Goal: Information Seeking & Learning: Learn about a topic

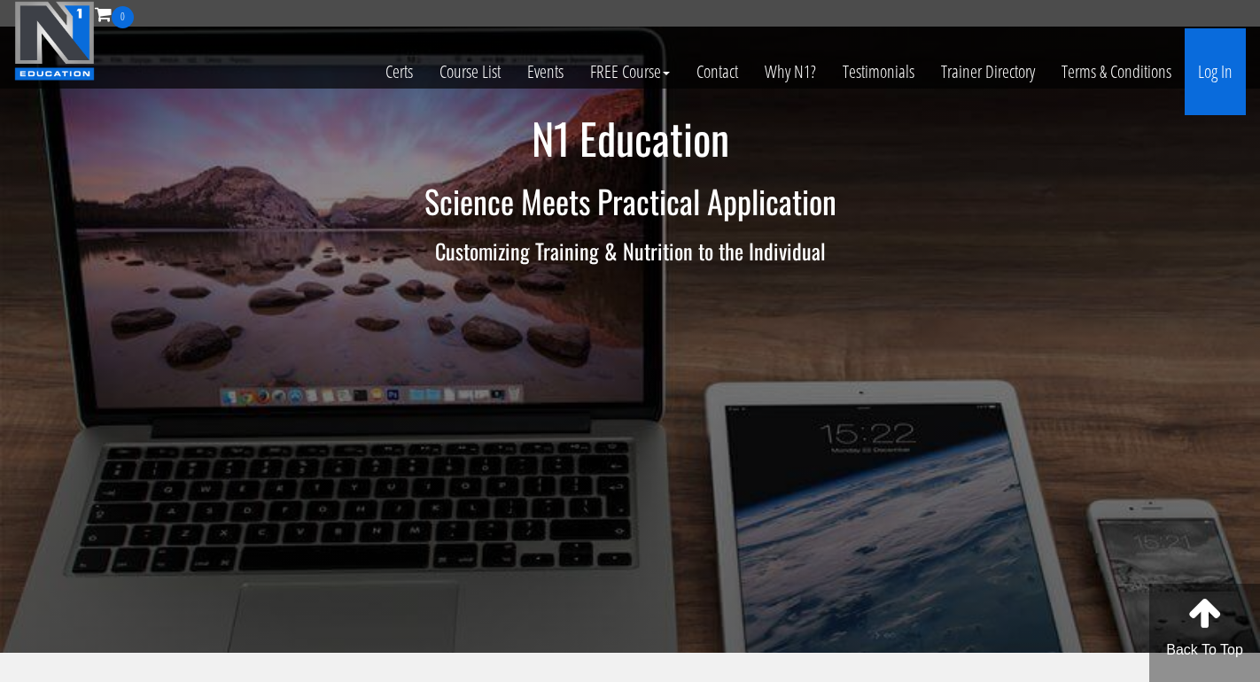
click at [1210, 82] on link "Log In" at bounding box center [1215, 71] width 61 height 87
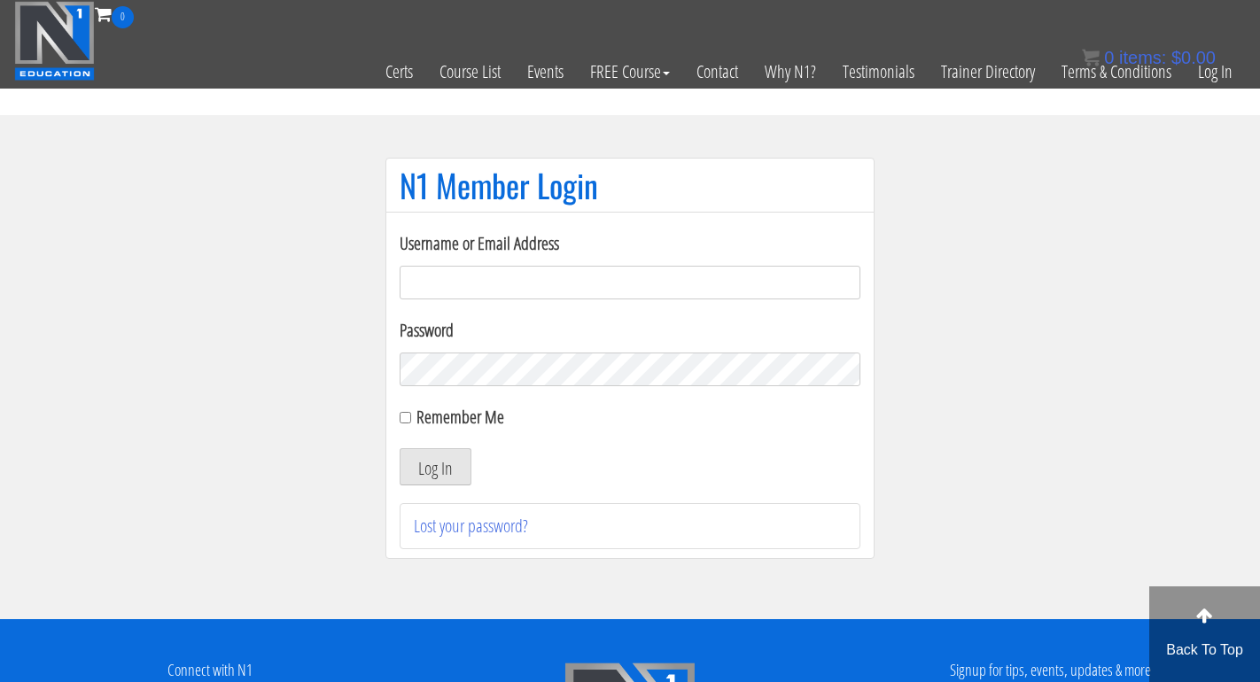
type input "myogenia@gmx.at"
click at [435, 467] on button "Log In" at bounding box center [436, 466] width 72 height 37
click at [444, 464] on button "Log In" at bounding box center [436, 466] width 72 height 37
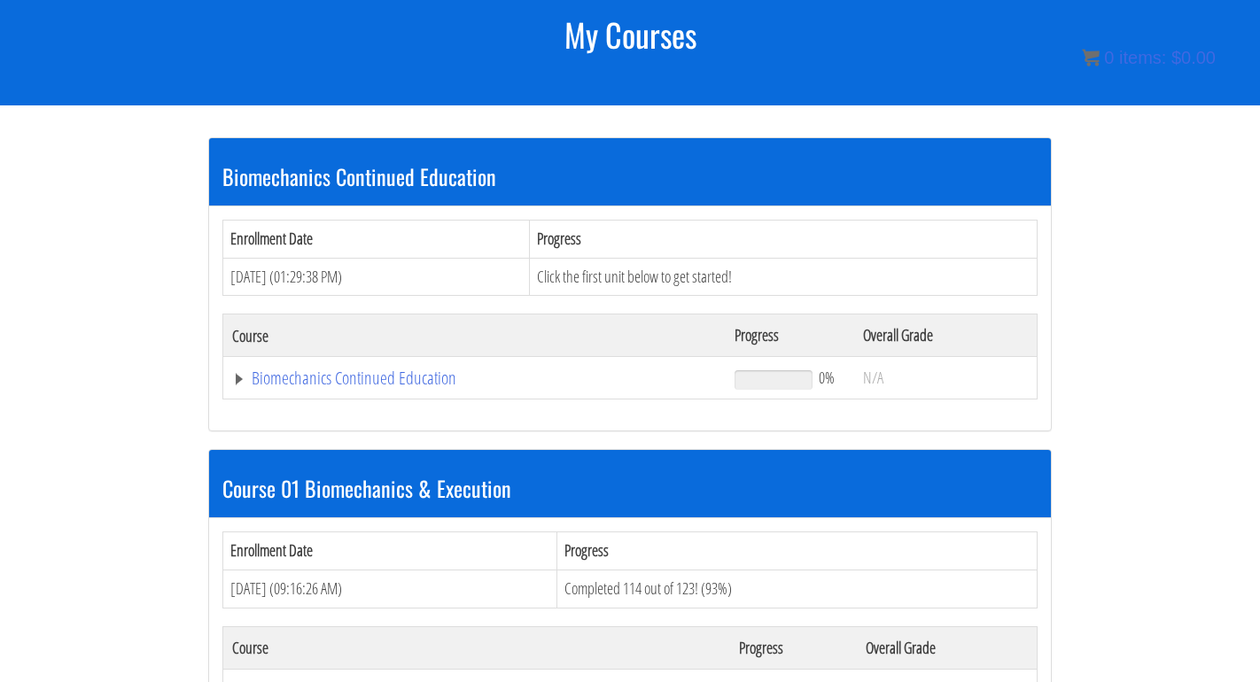
scroll to position [253, 0]
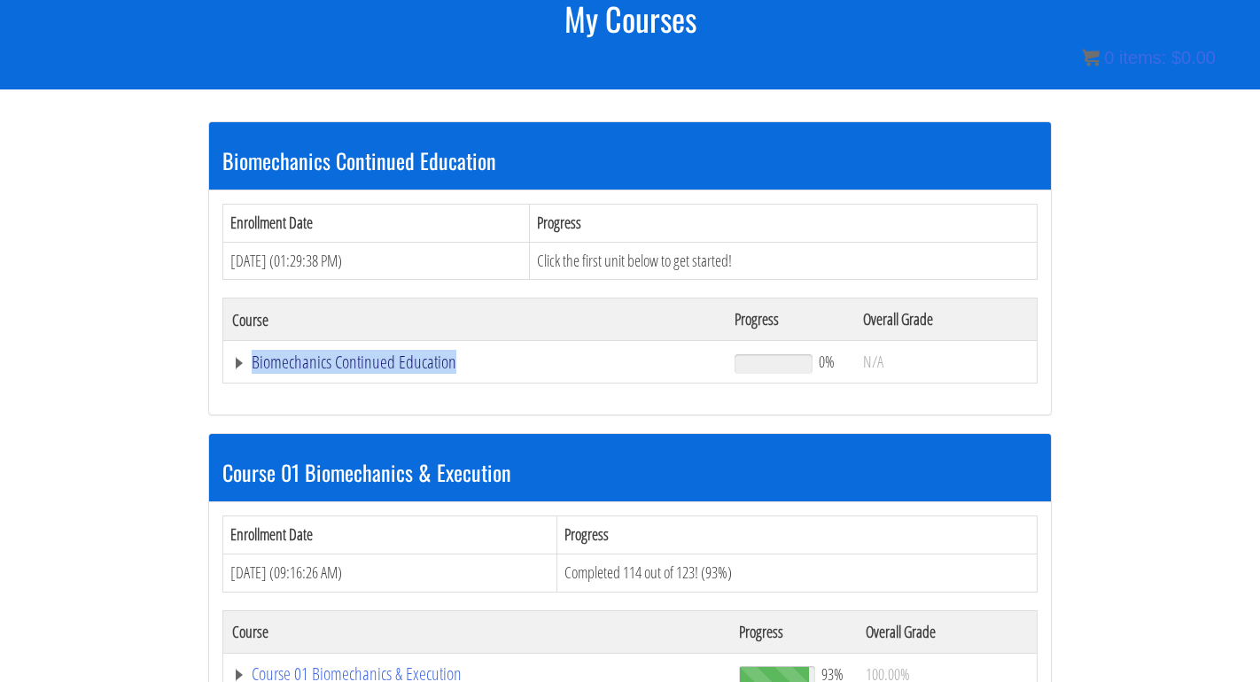
click at [238, 354] on link "Biomechanics Continued Education" at bounding box center [474, 363] width 485 height 18
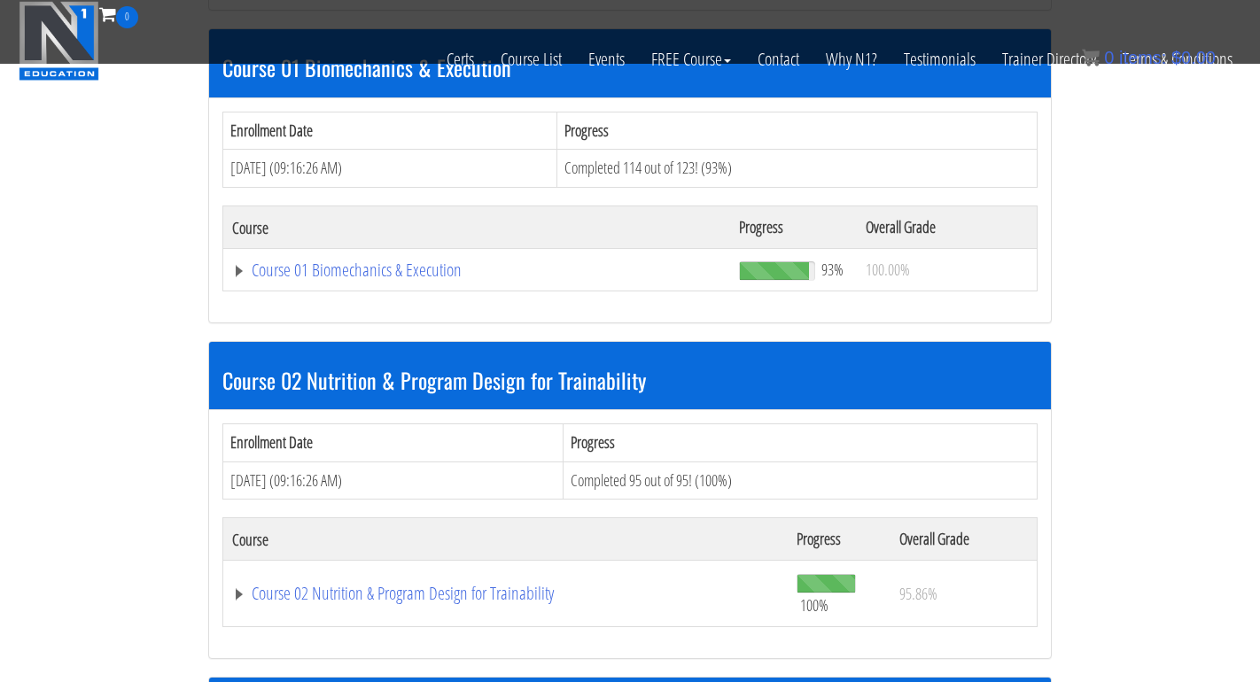
scroll to position [620, 0]
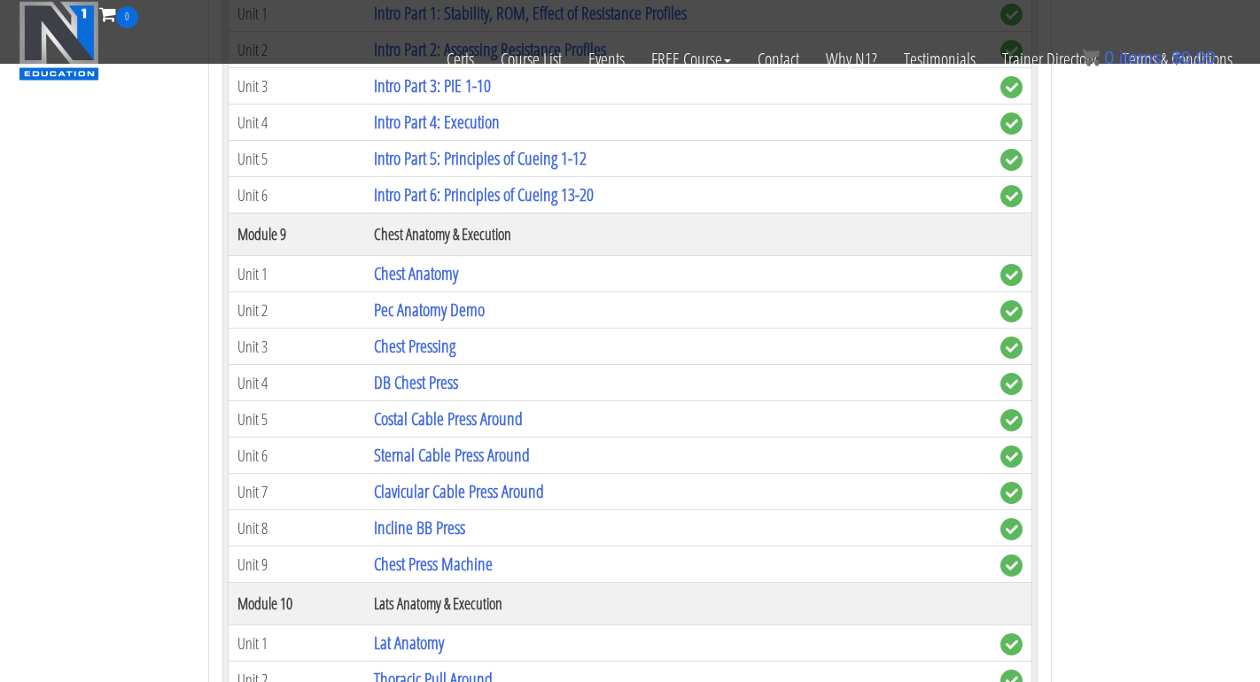
scroll to position [3122, 0]
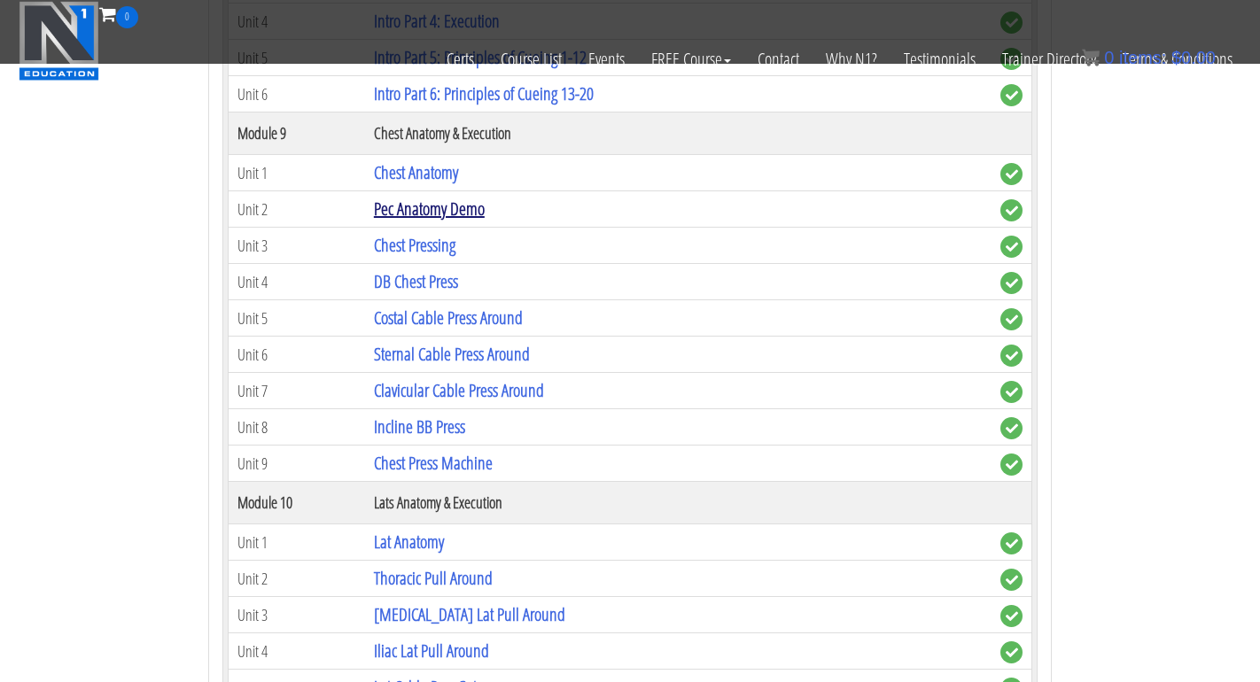
click at [418, 202] on link "Pec Anatomy Demo" at bounding box center [429, 209] width 111 height 24
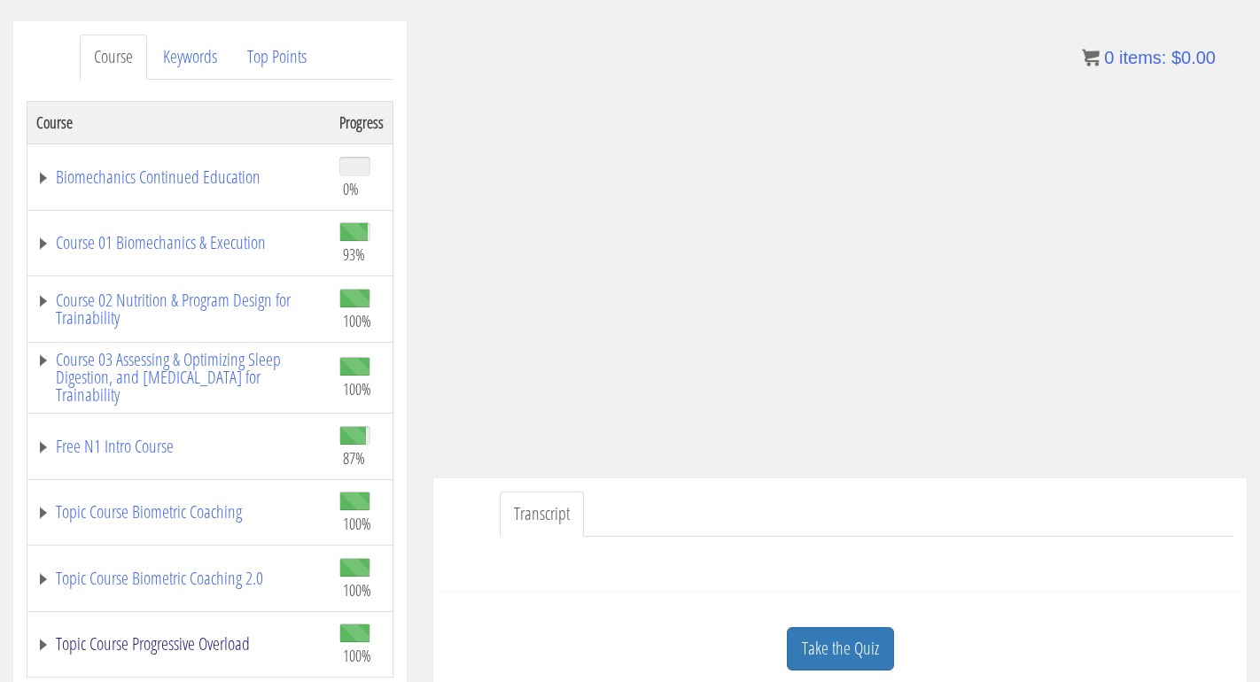
scroll to position [146, 0]
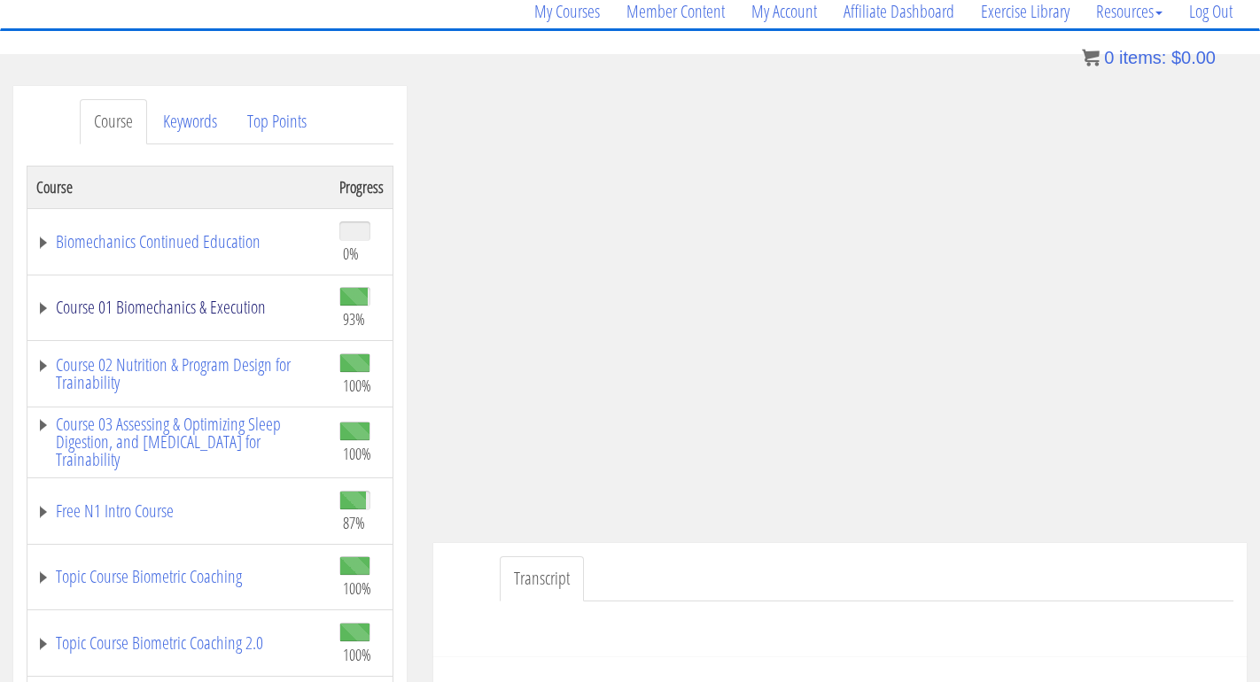
click at [40, 313] on link "Course 01 Biomechanics & Execution" at bounding box center [178, 308] width 285 height 18
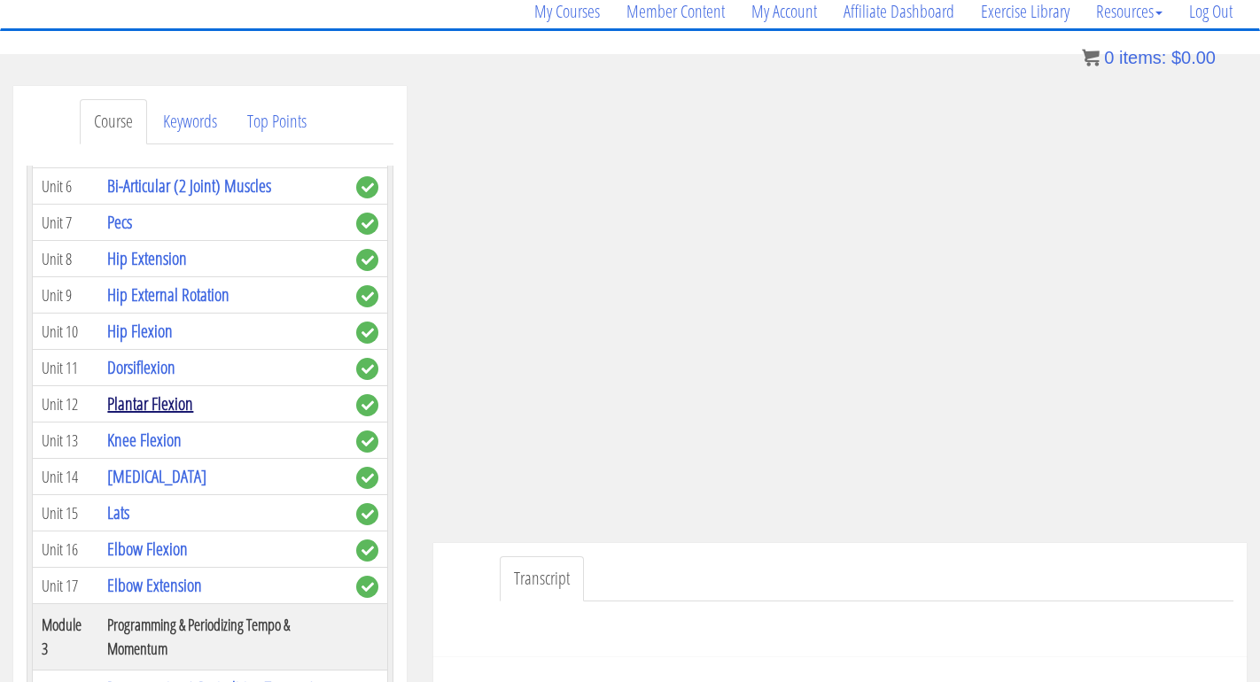
scroll to position [804, 0]
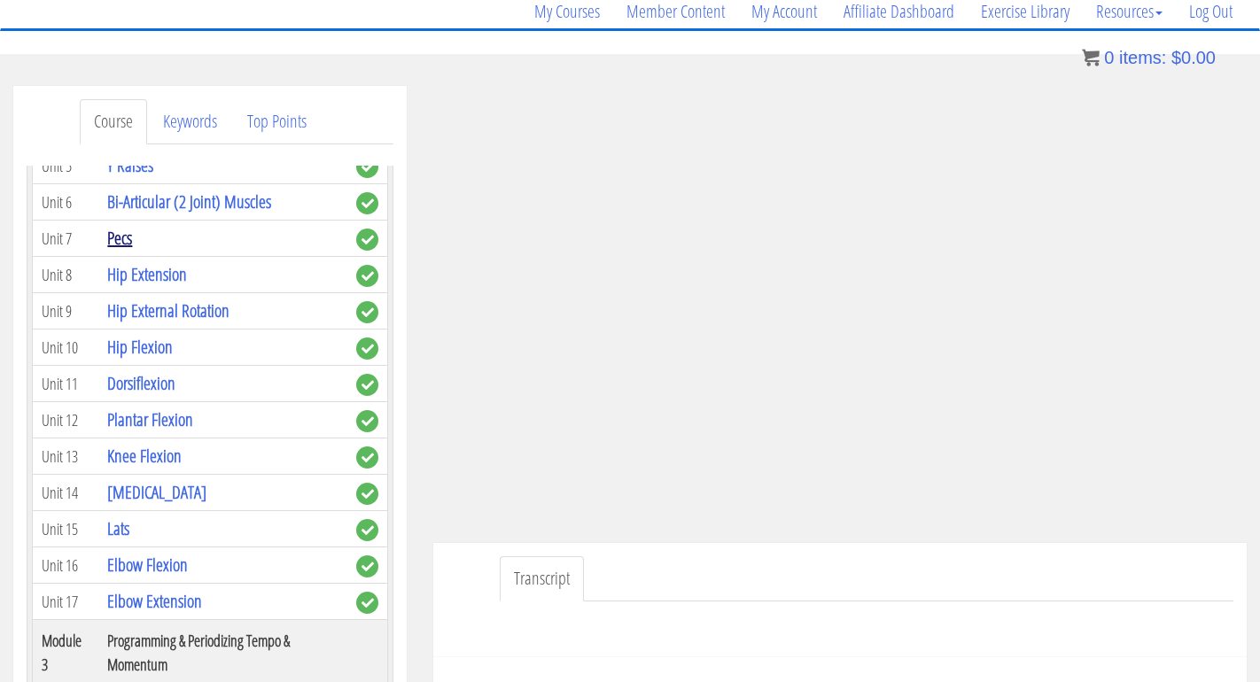
click at [126, 243] on link "Pecs" at bounding box center [119, 238] width 25 height 24
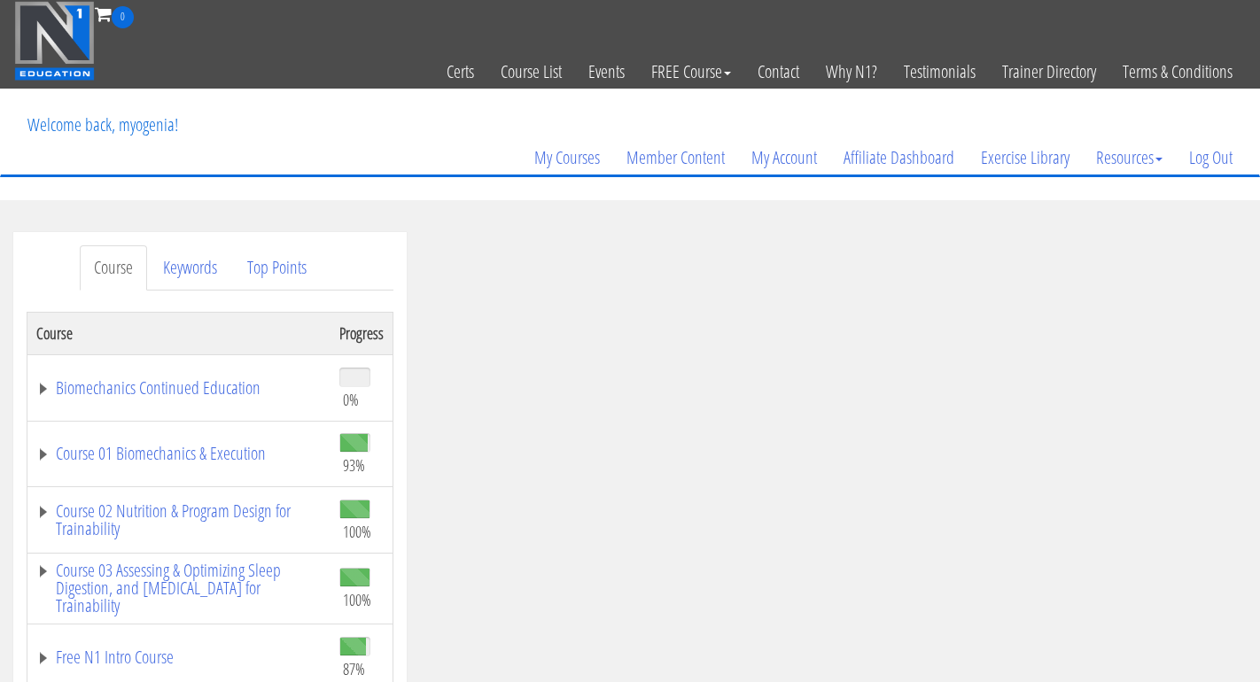
scroll to position [52, 0]
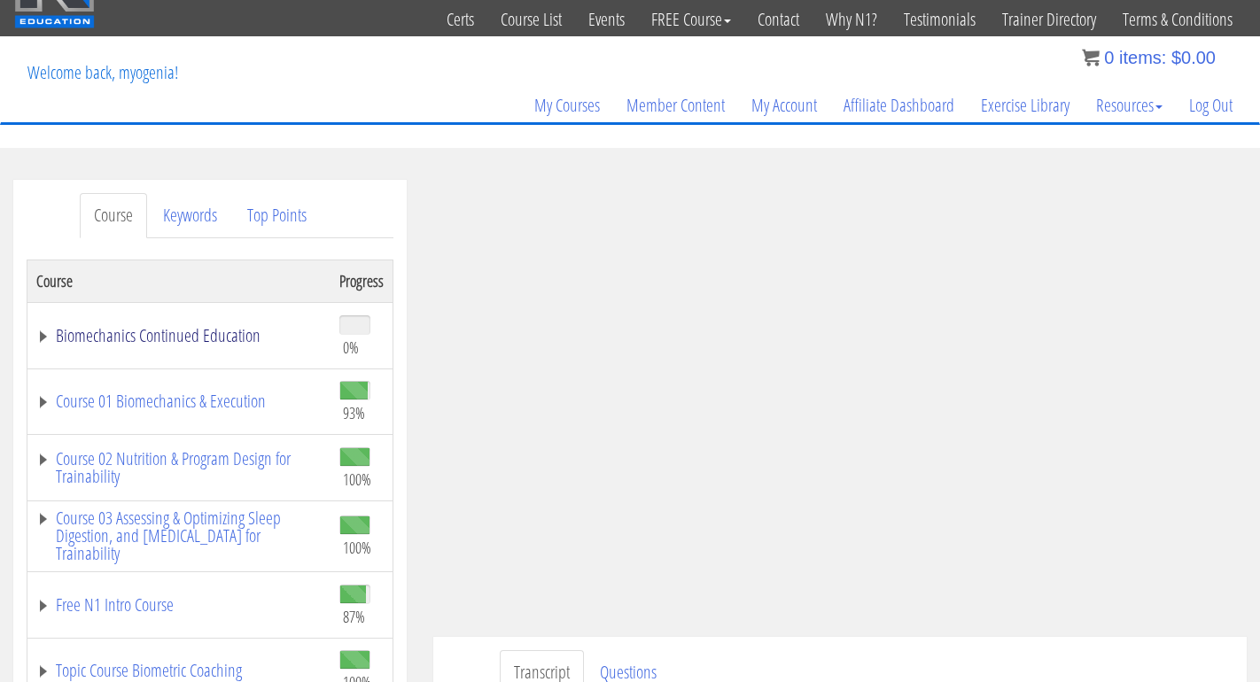
click at [62, 330] on link "Biomechanics Continued Education" at bounding box center [178, 336] width 285 height 18
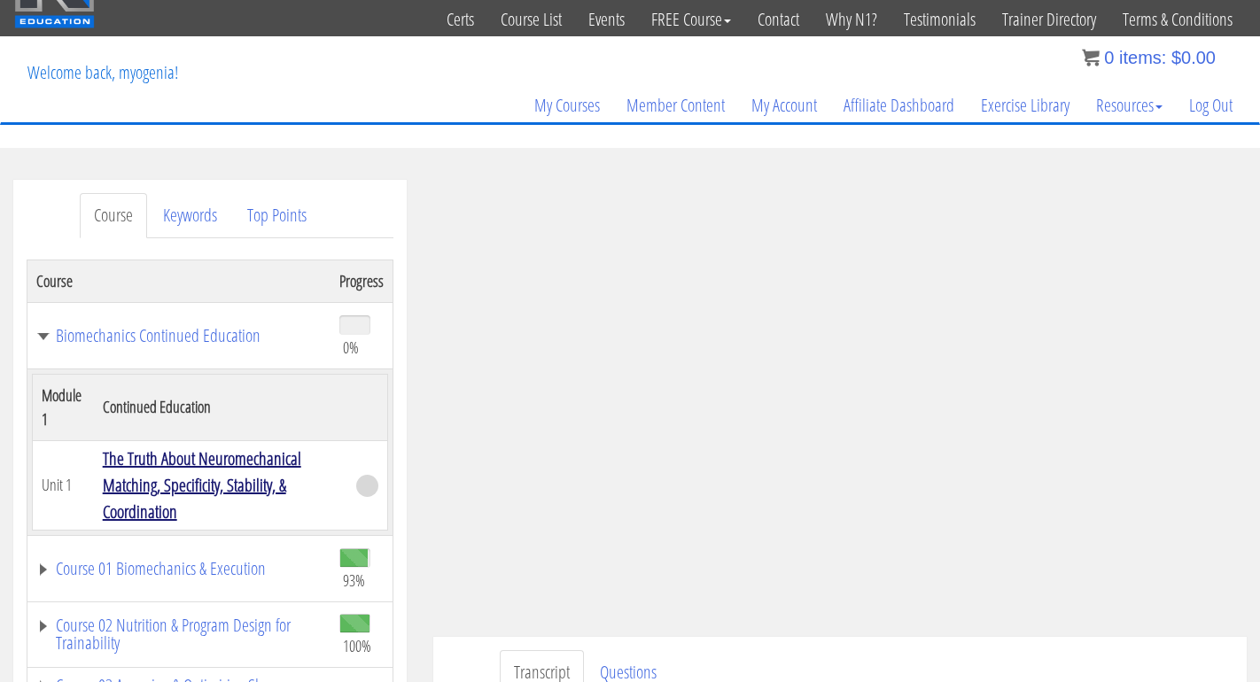
click at [165, 461] on link "The Truth About Neuromechanical Matching, Specificity, Stability, & Coordination" at bounding box center [202, 485] width 198 height 77
